Goal: Task Accomplishment & Management: Complete application form

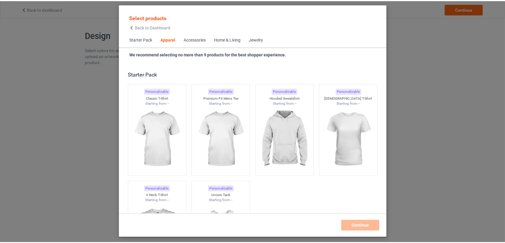
scroll to position [223, 0]
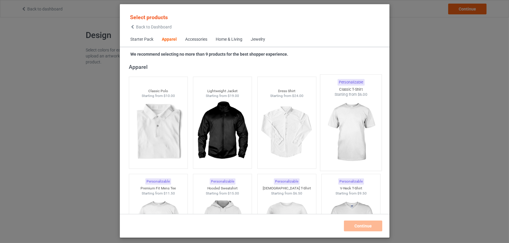
click at [345, 144] on img at bounding box center [351, 132] width 56 height 70
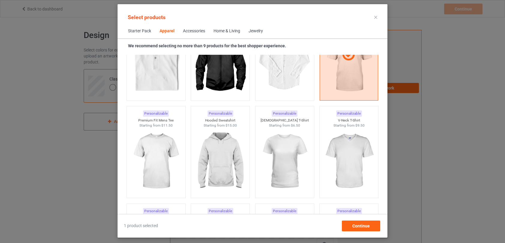
scroll to position [283, 0]
click at [161, 157] on img at bounding box center [156, 161] width 56 height 70
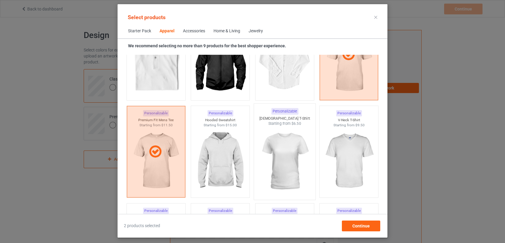
click at [280, 155] on img at bounding box center [284, 161] width 56 height 70
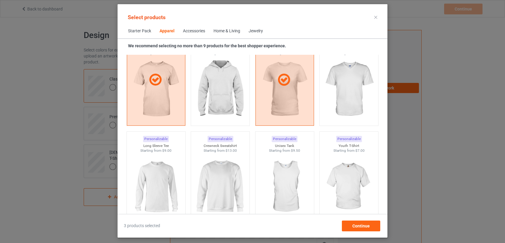
scroll to position [367, 0]
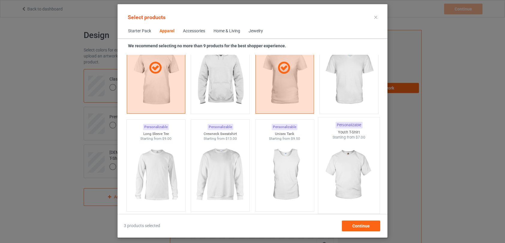
click at [359, 176] on img at bounding box center [349, 175] width 56 height 70
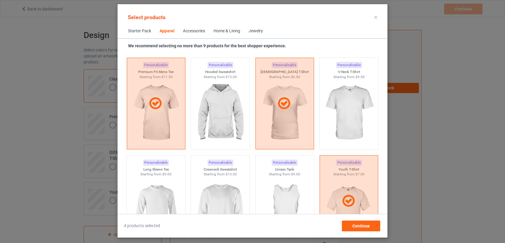
scroll to position [331, 0]
click at [358, 99] on img at bounding box center [349, 114] width 56 height 70
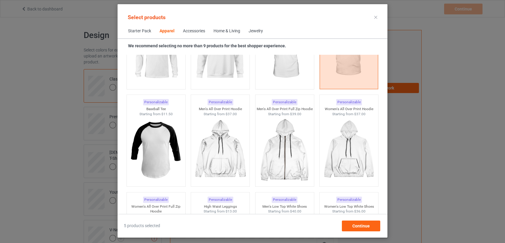
scroll to position [523, 0]
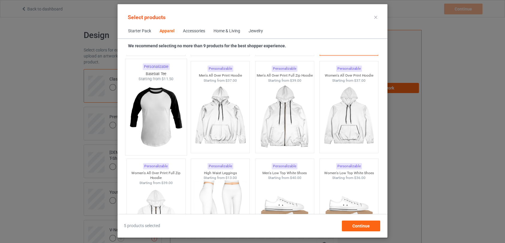
click at [157, 120] on img at bounding box center [156, 117] width 56 height 70
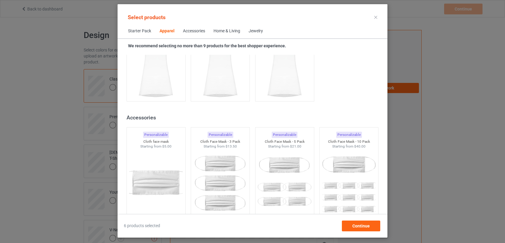
scroll to position [1290, 0]
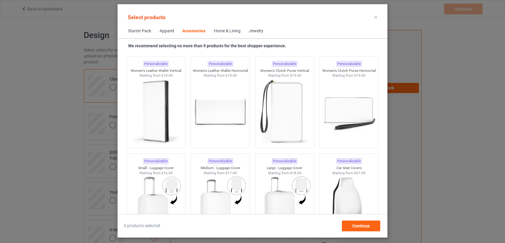
scroll to position [2500, 0]
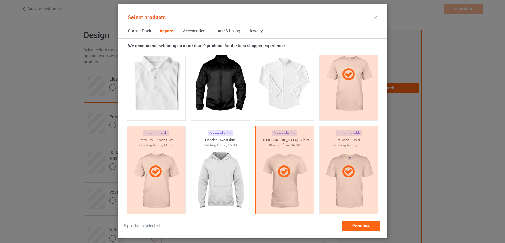
scroll to position [236, 0]
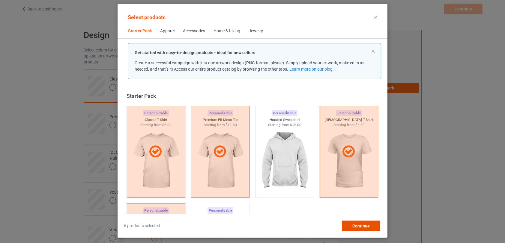
click at [360, 224] on span "Continue" at bounding box center [360, 226] width 17 height 5
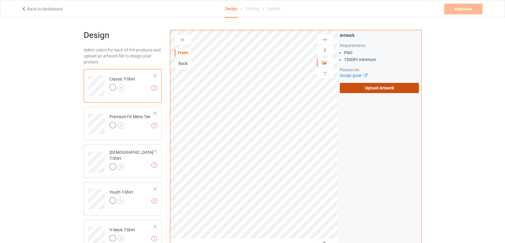
click at [378, 88] on label "Upload Artwork" at bounding box center [378, 88] width 79 height 10
click at [0, 0] on input "Upload Artwork" at bounding box center [0, 0] width 0 height 0
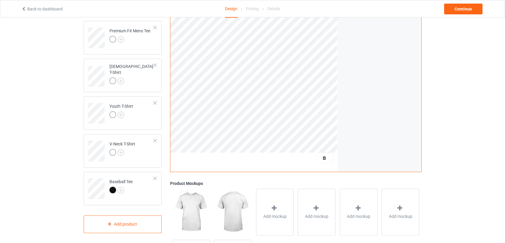
scroll to position [88, 0]
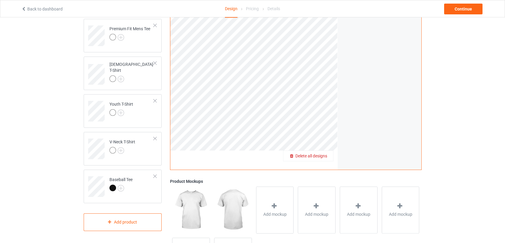
click at [319, 157] on span "Delete all designs" at bounding box center [311, 156] width 32 height 5
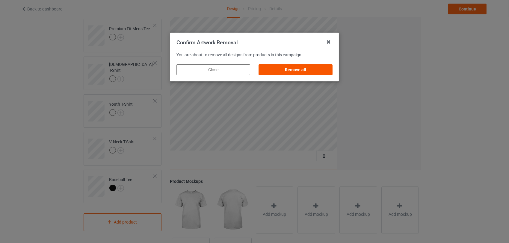
click at [297, 66] on div "Remove all" at bounding box center [296, 69] width 74 height 11
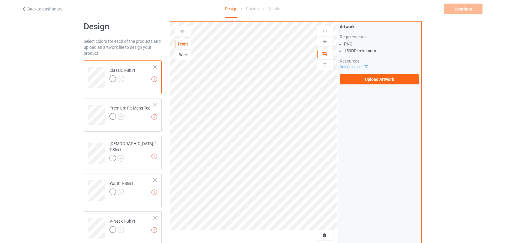
scroll to position [8, 0]
click at [370, 82] on label "Upload Artwork" at bounding box center [378, 80] width 79 height 10
click at [0, 0] on input "Upload Artwork" at bounding box center [0, 0] width 0 height 0
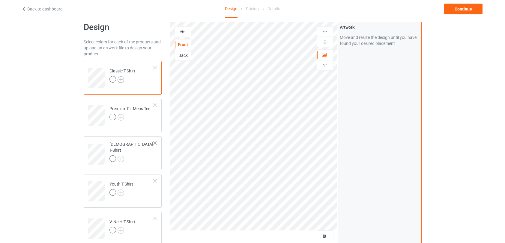
click at [121, 81] on img at bounding box center [120, 79] width 7 height 7
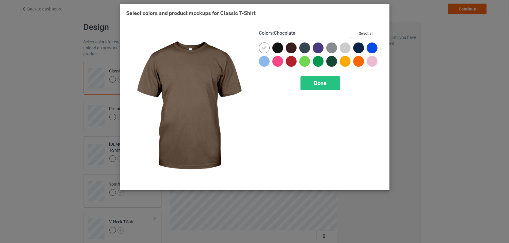
click at [369, 34] on button "Select all" at bounding box center [366, 33] width 32 height 9
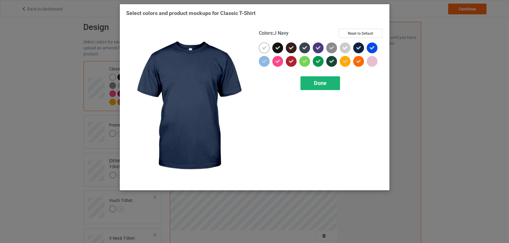
click at [325, 84] on span "Done" at bounding box center [320, 83] width 13 height 6
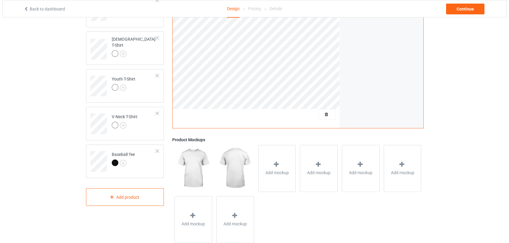
scroll to position [134, 0]
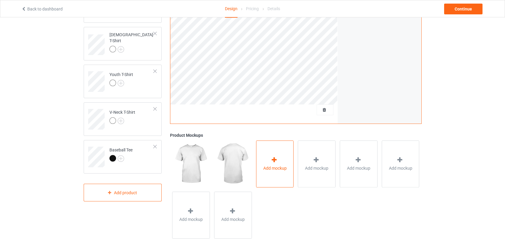
click at [277, 163] on div at bounding box center [274, 161] width 8 height 9
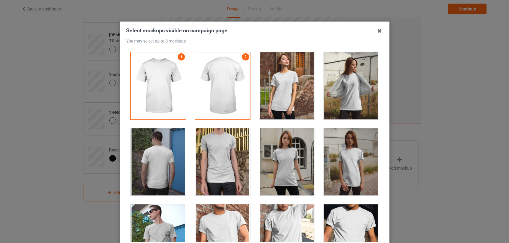
scroll to position [12, 0]
click at [352, 83] on div at bounding box center [350, 85] width 55 height 67
click at [159, 226] on div at bounding box center [158, 238] width 55 height 67
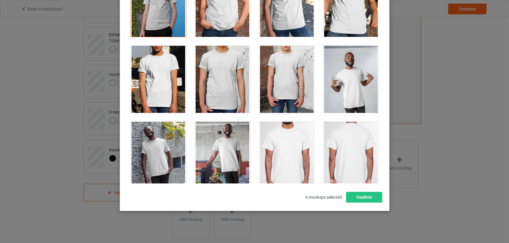
scroll to position [180, 0]
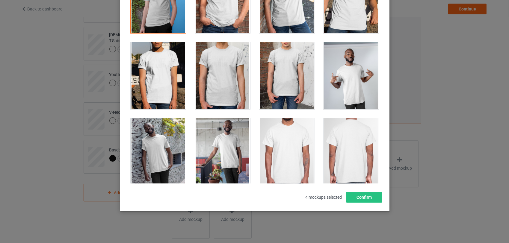
click at [343, 79] on div at bounding box center [350, 75] width 55 height 67
click at [370, 46] on link "5" at bounding box center [373, 46] width 7 height 7
click at [159, 146] on div at bounding box center [158, 151] width 55 height 67
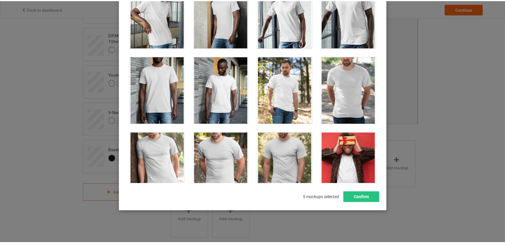
scroll to position [623, 0]
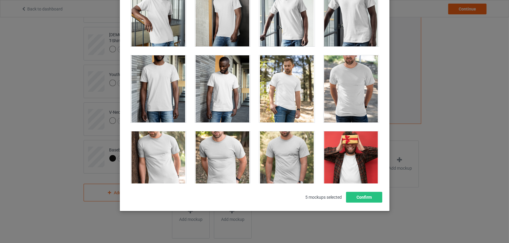
click at [280, 98] on div at bounding box center [286, 88] width 55 height 67
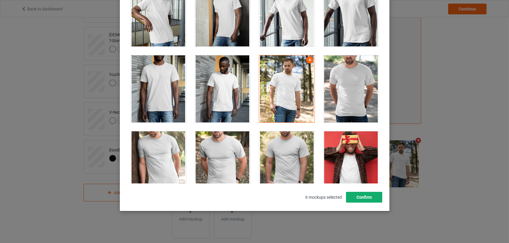
click at [369, 197] on button "Confirm" at bounding box center [364, 197] width 36 height 11
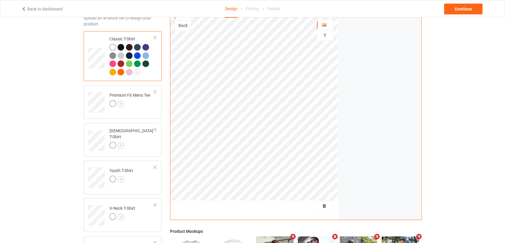
scroll to position [34, 0]
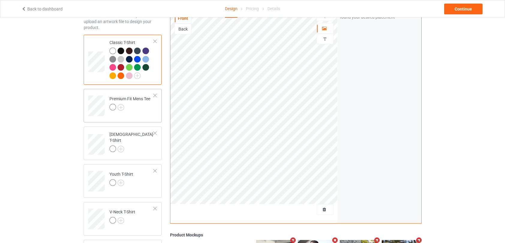
click at [135, 97] on div "Premium Fit Mens Tee" at bounding box center [129, 103] width 41 height 14
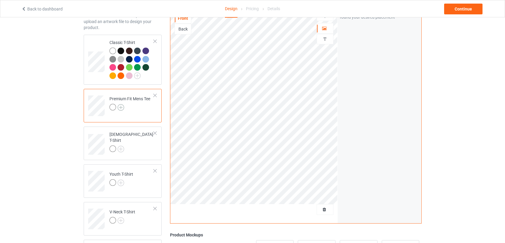
click at [121, 108] on img at bounding box center [120, 107] width 7 height 7
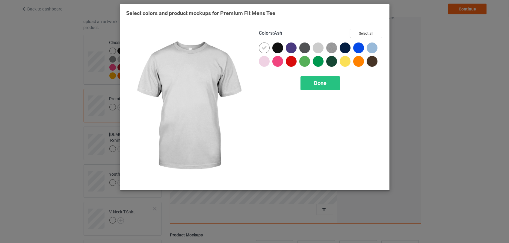
click at [366, 33] on button "Select all" at bounding box center [366, 33] width 32 height 9
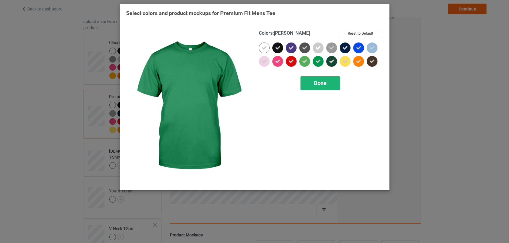
click at [319, 82] on span "Done" at bounding box center [320, 83] width 13 height 6
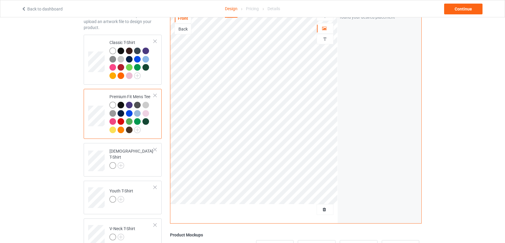
click at [136, 120] on div at bounding box center [137, 121] width 7 height 7
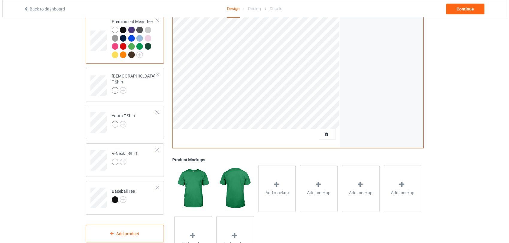
scroll to position [144, 0]
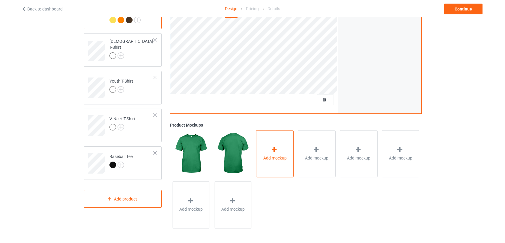
click at [277, 154] on div at bounding box center [274, 151] width 8 height 9
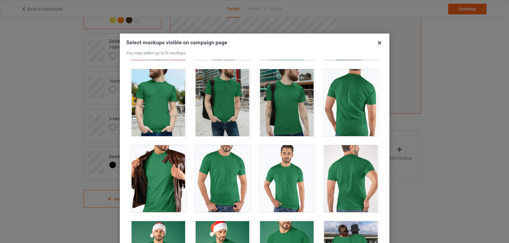
scroll to position [318, 0]
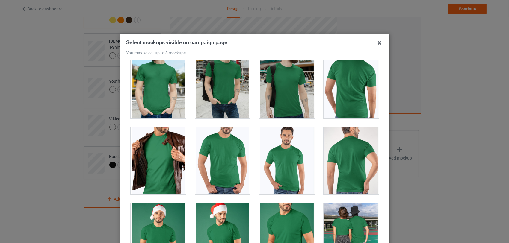
click at [151, 153] on div at bounding box center [158, 160] width 55 height 67
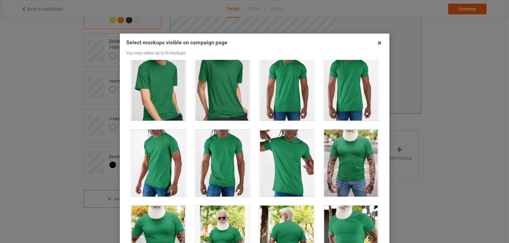
scroll to position [1017, 0]
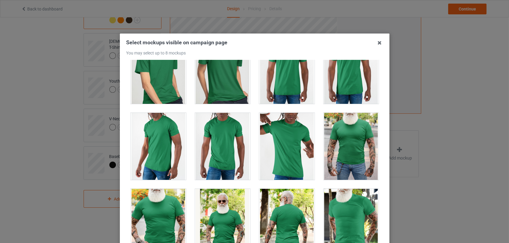
click at [278, 149] on div at bounding box center [286, 146] width 55 height 67
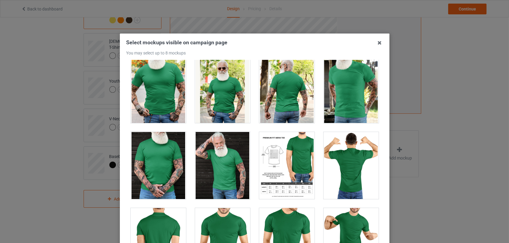
scroll to position [1086, 0]
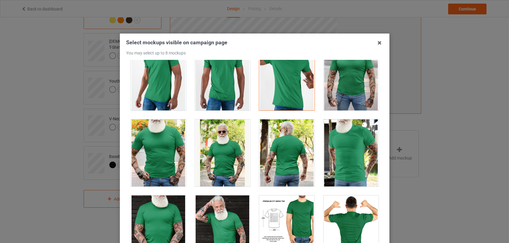
click at [221, 163] on div at bounding box center [222, 153] width 55 height 67
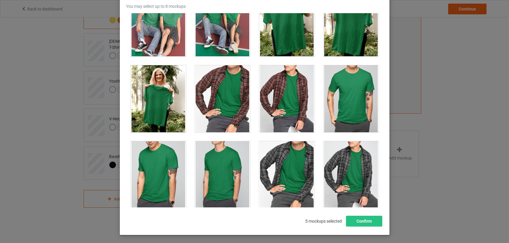
scroll to position [554, 0]
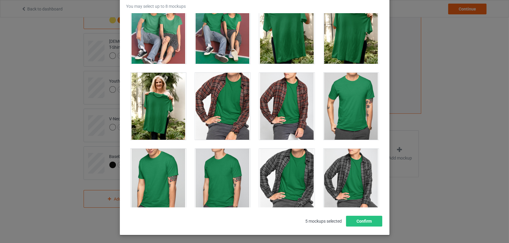
click at [154, 93] on div at bounding box center [158, 106] width 55 height 67
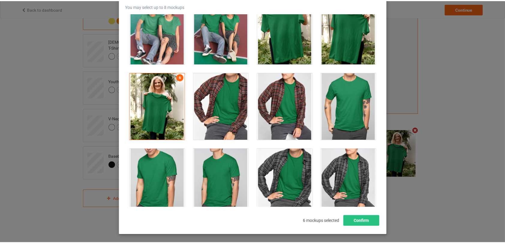
scroll to position [144, 0]
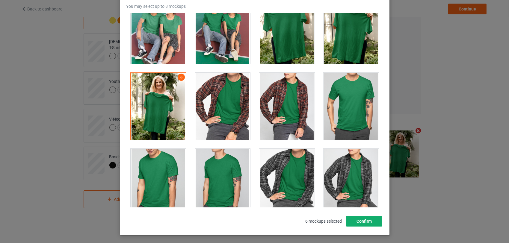
click at [372, 222] on button "Confirm" at bounding box center [364, 221] width 36 height 11
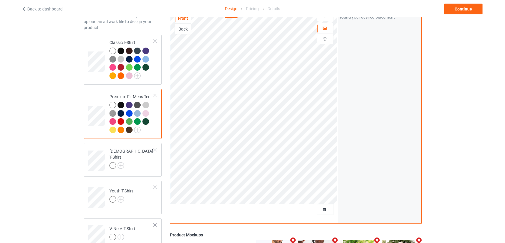
scroll to position [32, 0]
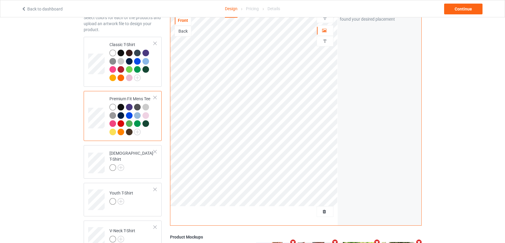
click at [120, 107] on div at bounding box center [120, 107] width 7 height 7
click at [122, 165] on img at bounding box center [120, 167] width 7 height 7
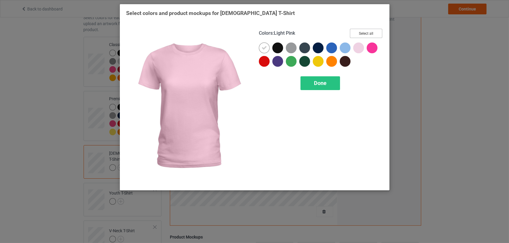
click at [363, 33] on button "Select all" at bounding box center [366, 33] width 32 height 9
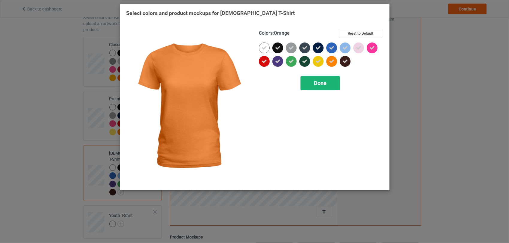
click at [324, 84] on span "Done" at bounding box center [320, 83] width 13 height 6
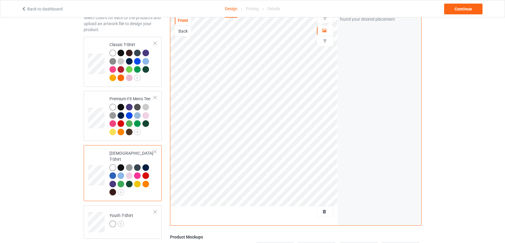
click at [130, 173] on div at bounding box center [129, 176] width 7 height 7
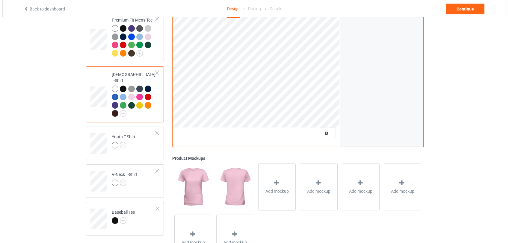
scroll to position [144, 0]
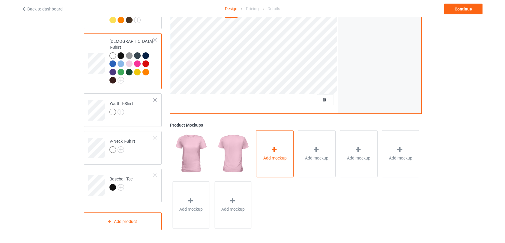
click at [278, 152] on div at bounding box center [274, 151] width 8 height 9
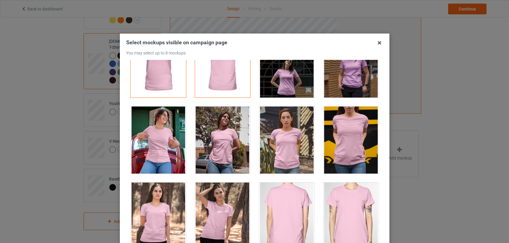
scroll to position [55, 0]
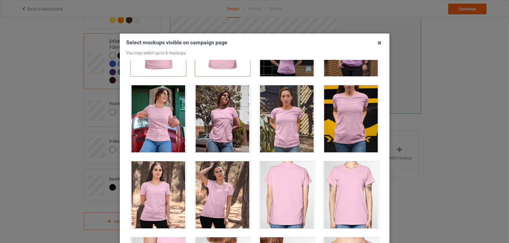
click at [173, 122] on div at bounding box center [158, 118] width 55 height 67
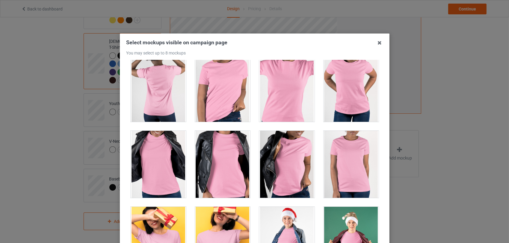
scroll to position [473, 0]
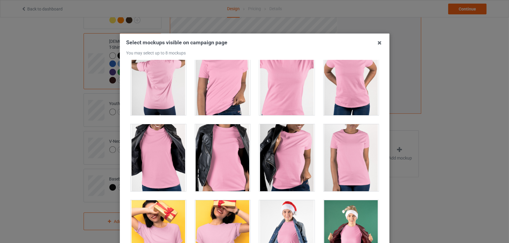
click at [292, 159] on div at bounding box center [286, 157] width 55 height 67
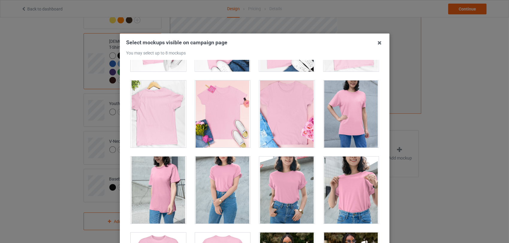
scroll to position [975, 0]
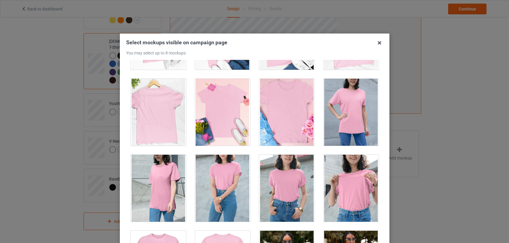
click at [232, 114] on div at bounding box center [222, 112] width 55 height 67
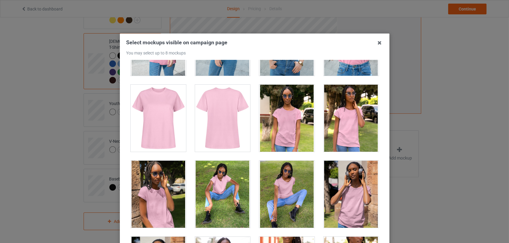
scroll to position [1124, 0]
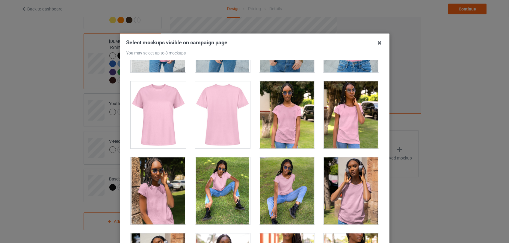
click at [289, 181] on div at bounding box center [286, 191] width 55 height 67
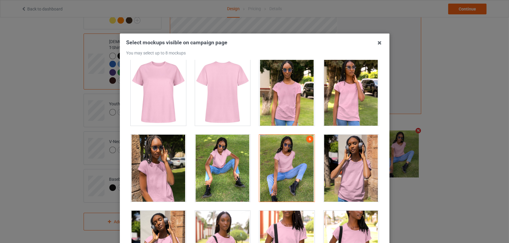
scroll to position [1105, 0]
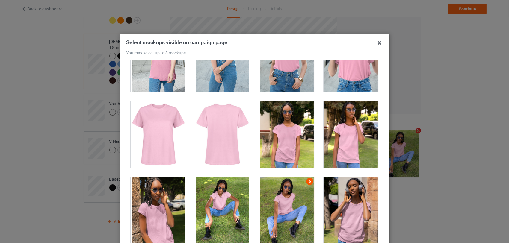
click at [306, 180] on link "6" at bounding box center [309, 181] width 7 height 7
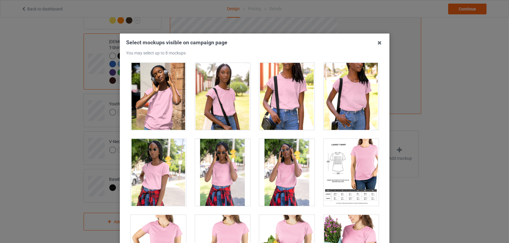
scroll to position [1300, 0]
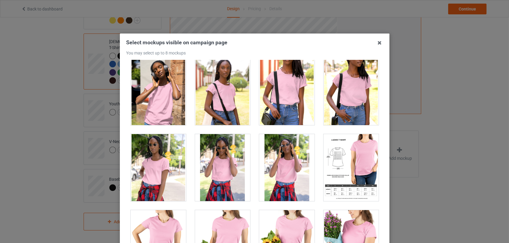
click at [271, 161] on div at bounding box center [286, 167] width 55 height 67
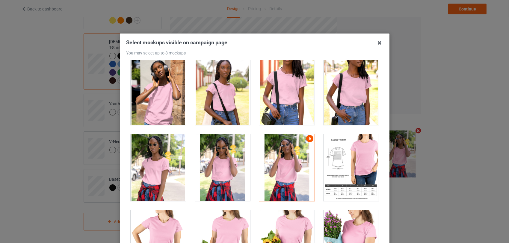
click at [307, 138] on link "6" at bounding box center [309, 138] width 7 height 7
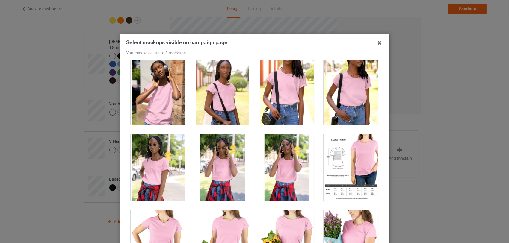
click at [227, 158] on div at bounding box center [222, 167] width 55 height 67
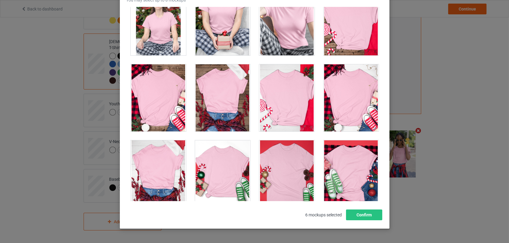
scroll to position [56, 0]
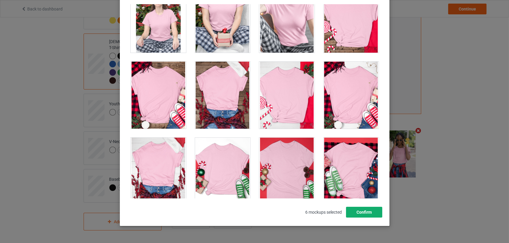
click at [363, 214] on button "Confirm" at bounding box center [364, 212] width 36 height 11
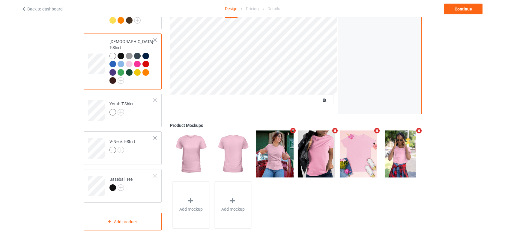
click at [238, 144] on img at bounding box center [232, 154] width 37 height 47
click at [192, 197] on div "Add mockup" at bounding box center [191, 205] width 38 height 47
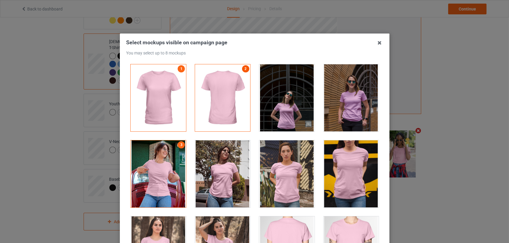
click at [242, 70] on link "2" at bounding box center [245, 68] width 7 height 7
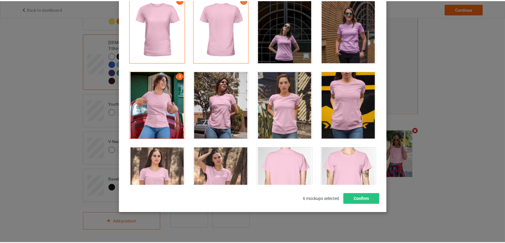
scroll to position [72, 0]
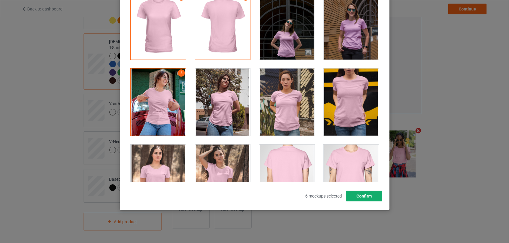
click at [356, 194] on button "Confirm" at bounding box center [364, 196] width 36 height 11
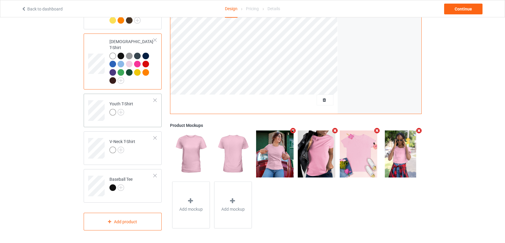
click at [131, 114] on td "Youth T-Shirt" at bounding box center [131, 108] width 51 height 25
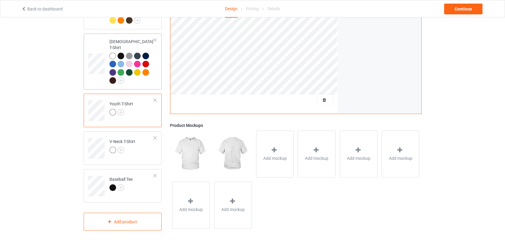
click at [144, 40] on div "[DEMOGRAPHIC_DATA] T-Shirt" at bounding box center [131, 61] width 45 height 45
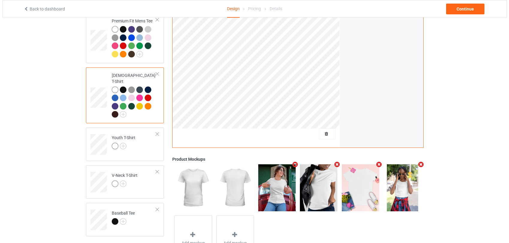
scroll to position [141, 0]
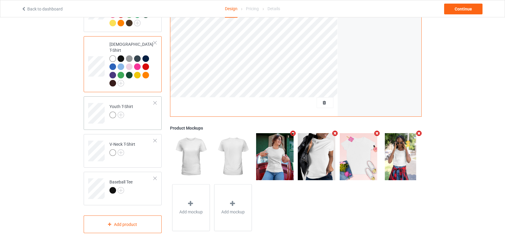
click at [151, 115] on td "Youth T-Shirt" at bounding box center [131, 111] width 51 height 25
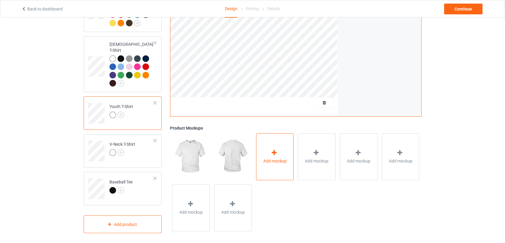
click at [277, 165] on div "Add mockup" at bounding box center [275, 156] width 38 height 47
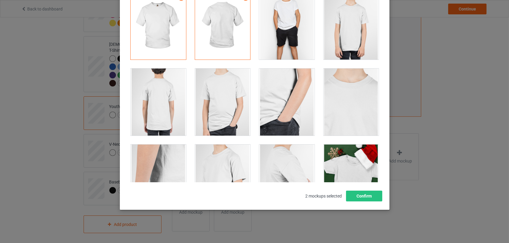
click at [288, 36] on div at bounding box center [286, 26] width 55 height 67
click at [346, 35] on div at bounding box center [350, 26] width 55 height 67
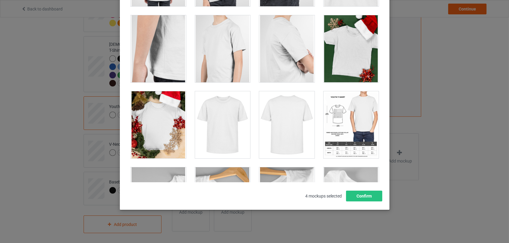
scroll to position [131, 0]
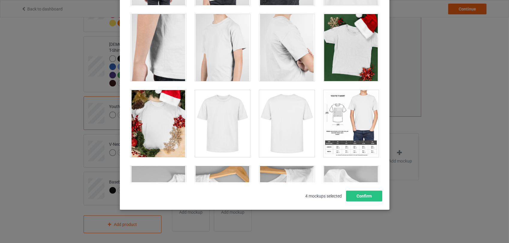
click at [341, 53] on div at bounding box center [350, 47] width 55 height 67
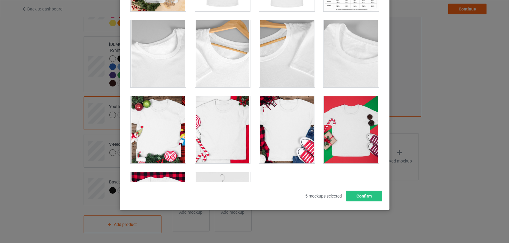
scroll to position [290, 0]
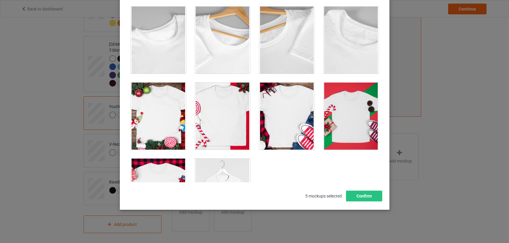
click at [272, 117] on div at bounding box center [286, 116] width 55 height 67
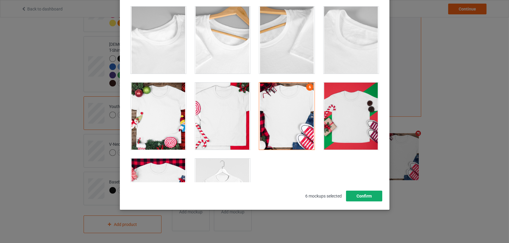
click at [366, 195] on button "Confirm" at bounding box center [364, 196] width 36 height 11
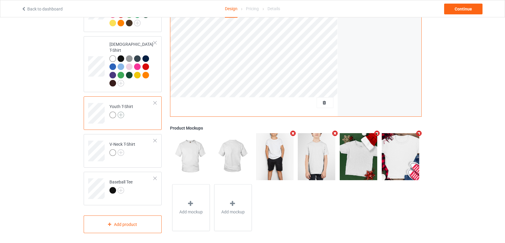
click at [122, 112] on img at bounding box center [120, 115] width 7 height 7
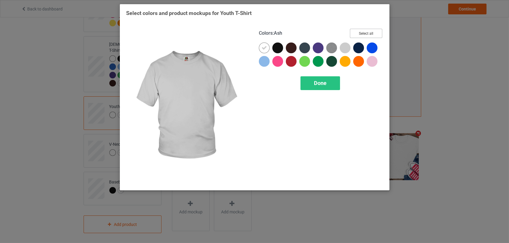
click at [361, 33] on button "Select all" at bounding box center [366, 33] width 32 height 9
click at [325, 85] on span "Done" at bounding box center [320, 83] width 13 height 6
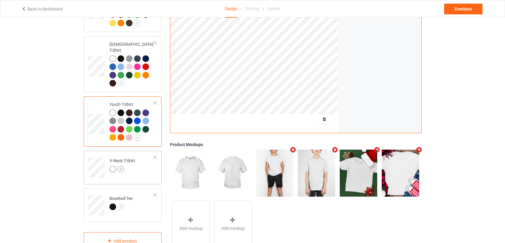
click at [122, 166] on img at bounding box center [120, 169] width 7 height 7
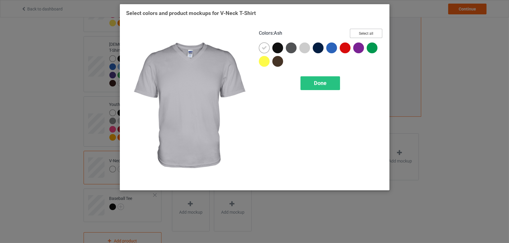
click at [365, 32] on button "Select all" at bounding box center [366, 33] width 32 height 9
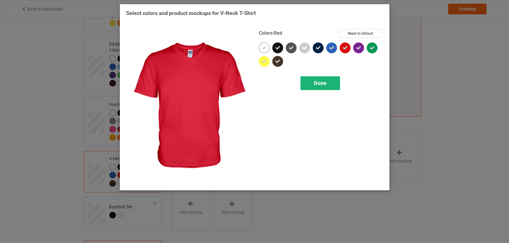
click at [318, 84] on span "Done" at bounding box center [320, 83] width 13 height 6
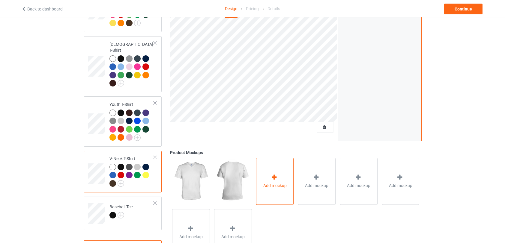
click at [274, 174] on icon at bounding box center [273, 177] width 7 height 6
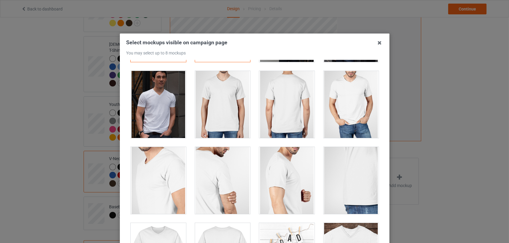
scroll to position [77, 0]
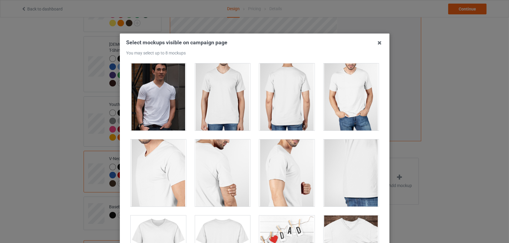
click at [161, 100] on div at bounding box center [158, 97] width 55 height 67
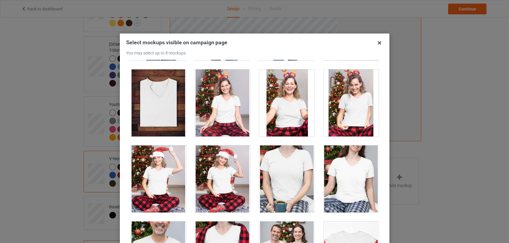
scroll to position [837, 0]
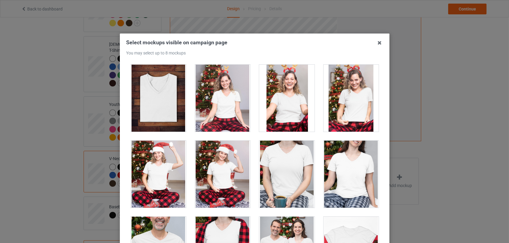
click at [221, 166] on div at bounding box center [222, 174] width 55 height 67
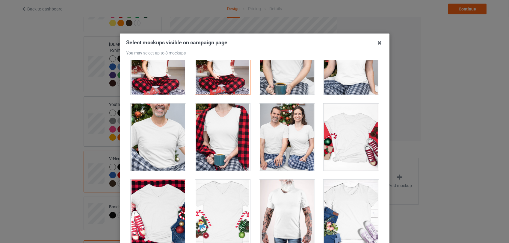
scroll to position [966, 0]
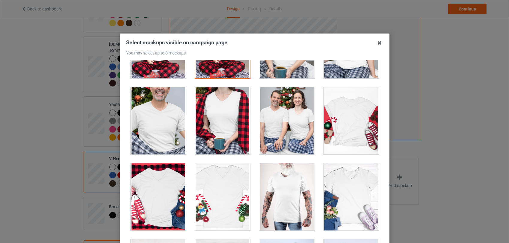
click at [284, 118] on div at bounding box center [286, 120] width 55 height 67
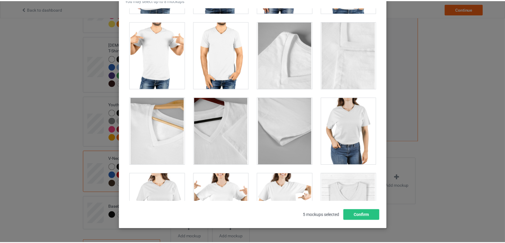
scroll to position [682, 0]
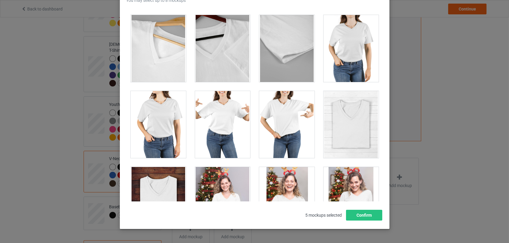
click at [226, 128] on div at bounding box center [222, 124] width 55 height 67
click at [367, 217] on button "Confirm" at bounding box center [364, 215] width 36 height 11
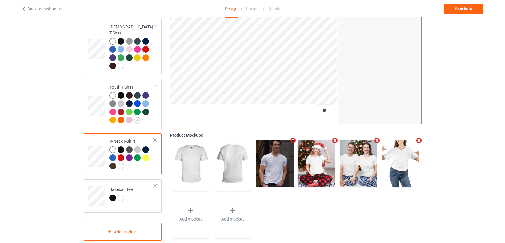
scroll to position [163, 0]
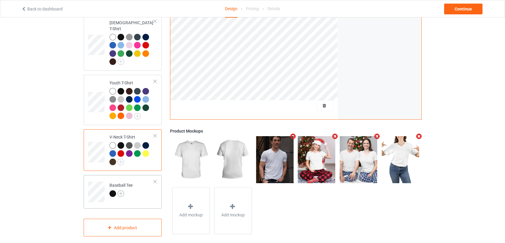
click at [120, 191] on img at bounding box center [120, 194] width 7 height 7
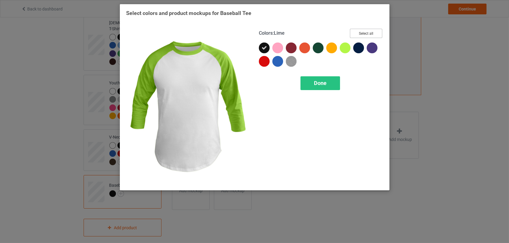
click at [361, 36] on button "Select all" at bounding box center [366, 33] width 32 height 9
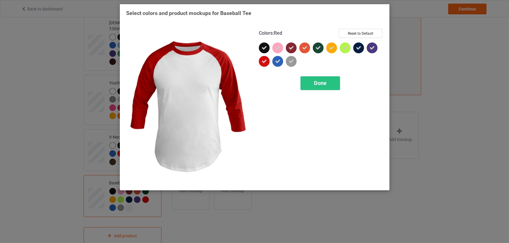
click at [263, 63] on icon at bounding box center [264, 61] width 5 height 5
click at [320, 80] on div "Done" at bounding box center [321, 83] width 40 height 14
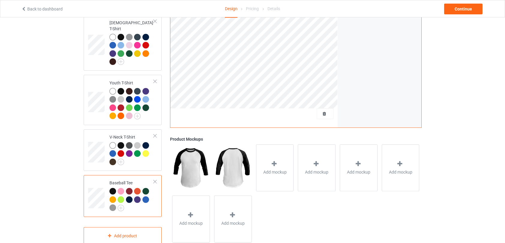
scroll to position [171, 0]
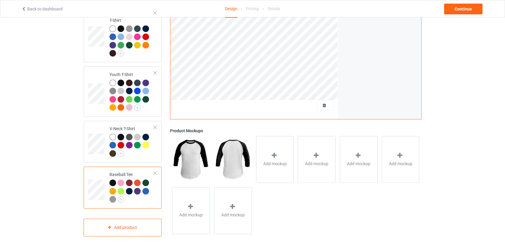
click at [138, 180] on div at bounding box center [137, 183] width 7 height 7
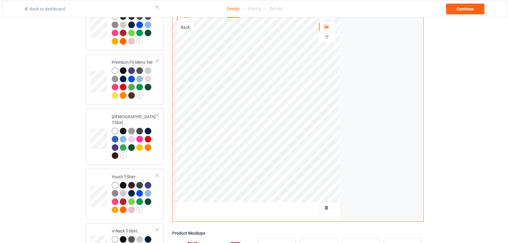
scroll to position [97, 0]
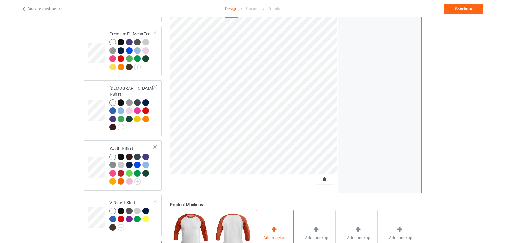
click at [273, 227] on div at bounding box center [274, 231] width 8 height 9
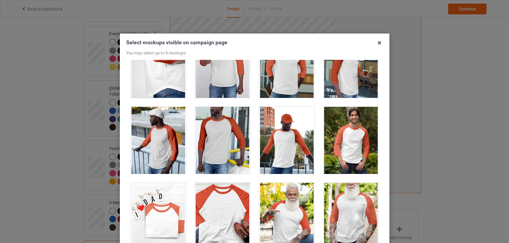
scroll to position [191, 0]
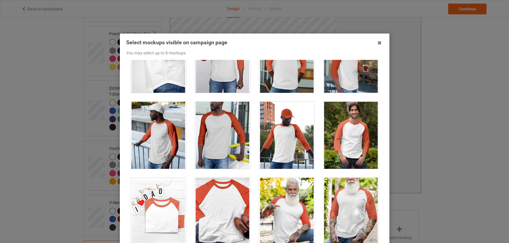
click at [344, 136] on div at bounding box center [350, 135] width 55 height 67
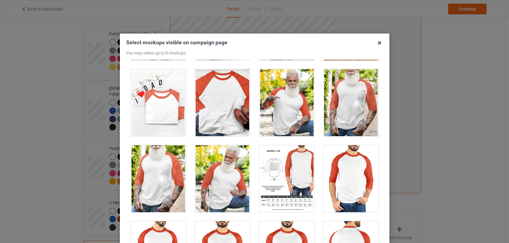
scroll to position [301, 0]
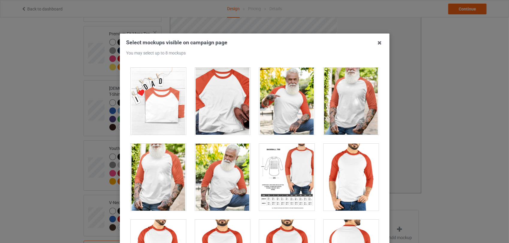
click at [239, 190] on div at bounding box center [222, 177] width 55 height 67
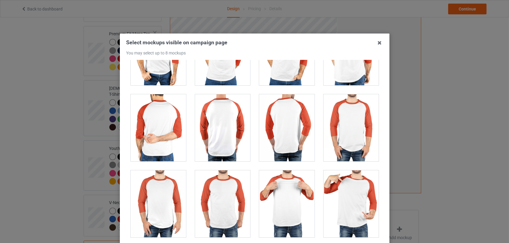
scroll to position [508, 0]
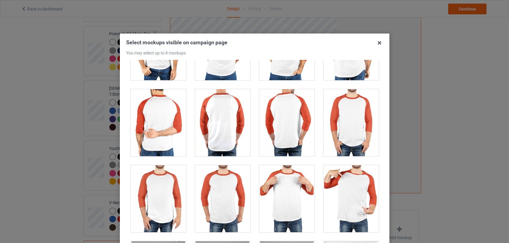
click at [342, 187] on div at bounding box center [350, 198] width 55 height 67
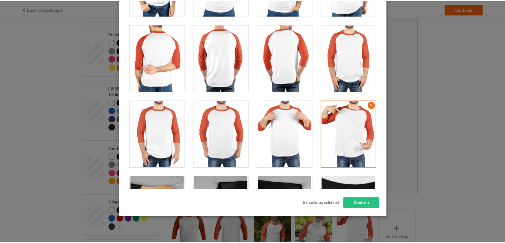
scroll to position [566, 0]
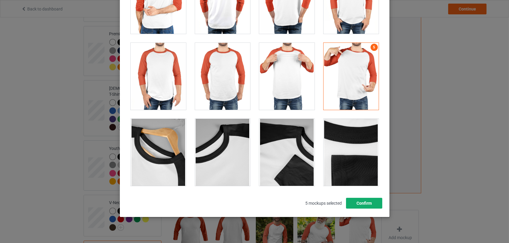
click at [361, 203] on button "Confirm" at bounding box center [364, 203] width 36 height 11
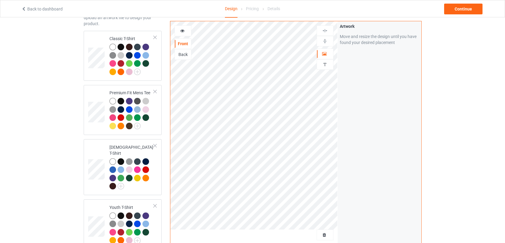
scroll to position [26, 0]
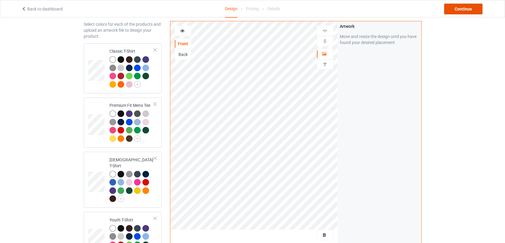
click at [459, 10] on div "Continue" at bounding box center [463, 9] width 38 height 11
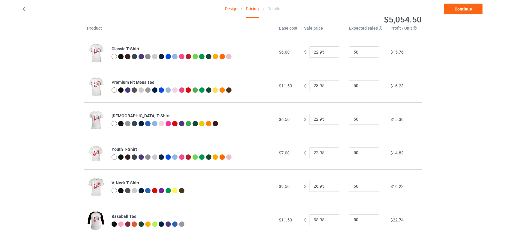
scroll to position [30, 0]
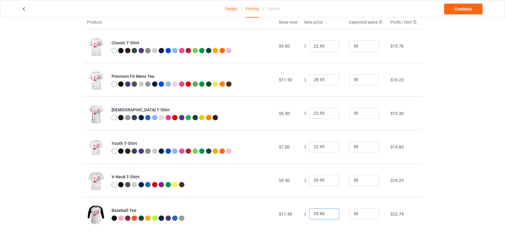
drag, startPoint x: 315, startPoint y: 212, endPoint x: 309, endPoint y: 212, distance: 6.3
click at [309, 212] on input "35.95" at bounding box center [324, 214] width 30 height 11
type input "28.95"
click at [324, 229] on td "$ 28.95" at bounding box center [323, 214] width 45 height 34
drag, startPoint x: 315, startPoint y: 179, endPoint x: 311, endPoint y: 181, distance: 3.8
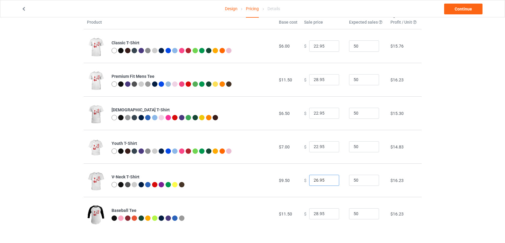
click at [311, 181] on input "26.95" at bounding box center [324, 180] width 30 height 11
click at [287, 188] on td "$9.50" at bounding box center [287, 181] width 25 height 34
drag, startPoint x: 316, startPoint y: 181, endPoint x: 309, endPoint y: 180, distance: 6.3
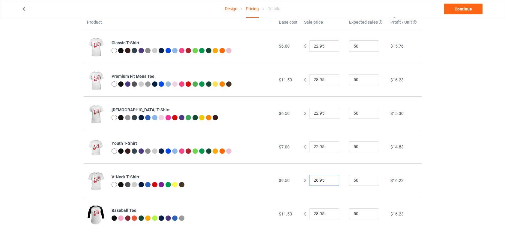
click at [309, 180] on input "26.95" at bounding box center [324, 180] width 30 height 11
type input "22.95"
drag, startPoint x: 314, startPoint y: 146, endPoint x: 310, endPoint y: 146, distance: 3.9
click at [310, 146] on input "22.95" at bounding box center [324, 146] width 30 height 11
type input "14.95"
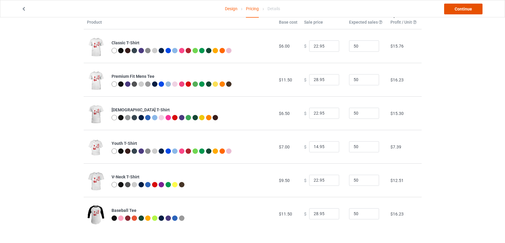
click at [462, 10] on link "Continue" at bounding box center [463, 9] width 38 height 11
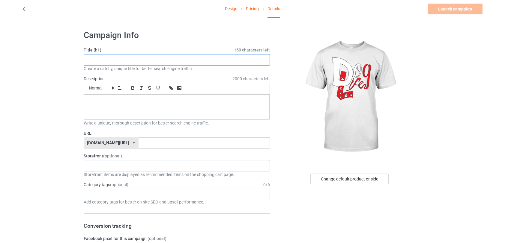
click at [143, 61] on input "text" at bounding box center [177, 59] width 186 height 11
type input "DL shirts"
click at [122, 101] on p at bounding box center [177, 102] width 176 height 6
click at [140, 145] on input "text" at bounding box center [203, 143] width 131 height 11
type input "s"
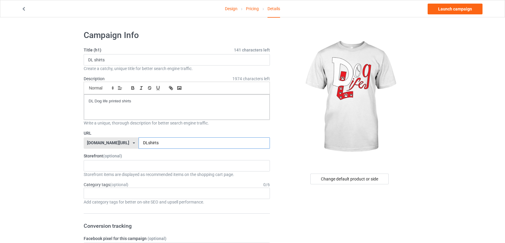
type input "DLshirts"
click at [218, 154] on label "Storefront (optional)" at bounding box center [177, 156] width 186 height 6
click at [131, 167] on div "DL prints 68e06bdeadf83d003570e84c" at bounding box center [177, 165] width 186 height 11
type input "DL shirts"
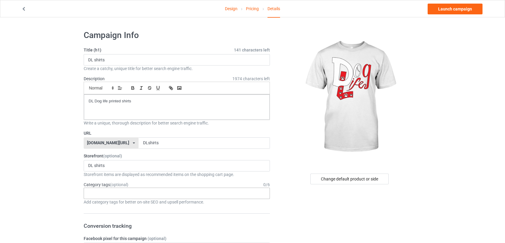
click at [98, 193] on div "Age > [DEMOGRAPHIC_DATA] > 1 Age > [DEMOGRAPHIC_DATA] Months > 1 Month Age > [D…" at bounding box center [177, 193] width 186 height 11
type input "shirts"
click at [109, 202] on div "Shirts" at bounding box center [177, 204] width 186 height 11
click at [351, 178] on div "Change default product or side" at bounding box center [349, 179] width 78 height 11
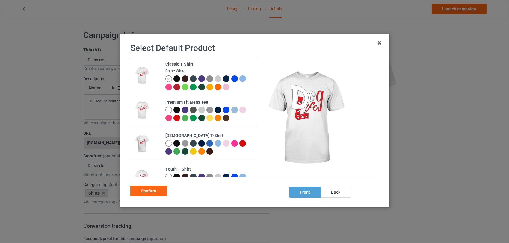
click at [183, 88] on div at bounding box center [185, 87] width 7 height 7
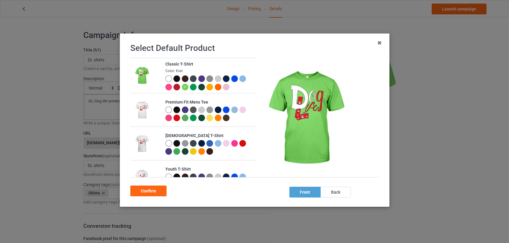
click at [235, 78] on div at bounding box center [234, 79] width 7 height 7
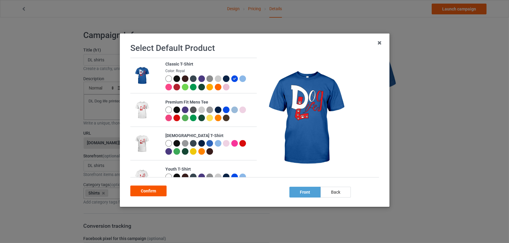
click at [152, 192] on div "Confirm" at bounding box center [148, 191] width 36 height 11
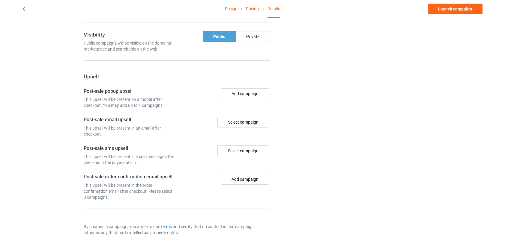
scroll to position [394, 0]
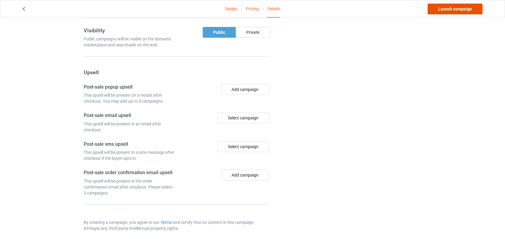
click at [450, 10] on link "Launch campaign" at bounding box center [454, 9] width 55 height 11
